Goal: Information Seeking & Learning: Learn about a topic

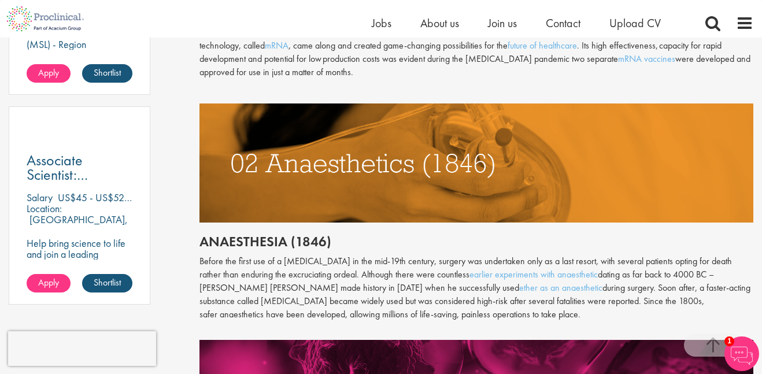
scroll to position [799, 0]
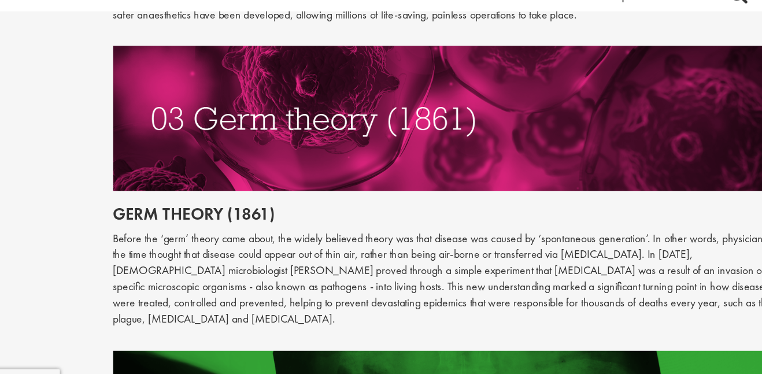
scroll to position [1072, 0]
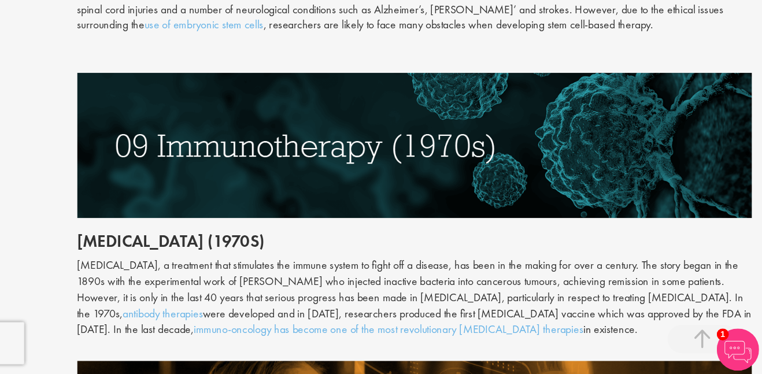
scroll to position [2605, 0]
